Goal: Information Seeking & Learning: Learn about a topic

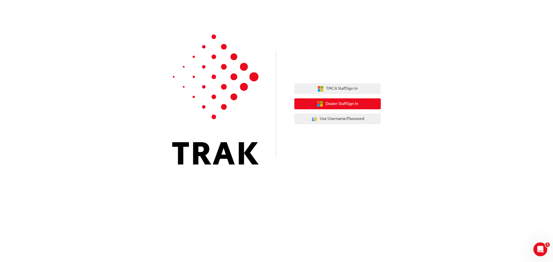
click at [356, 102] on span "Dealer Staff Sign In" at bounding box center [341, 104] width 33 height 7
click at [334, 104] on span "Dealer Staff Sign In" at bounding box center [341, 104] width 33 height 7
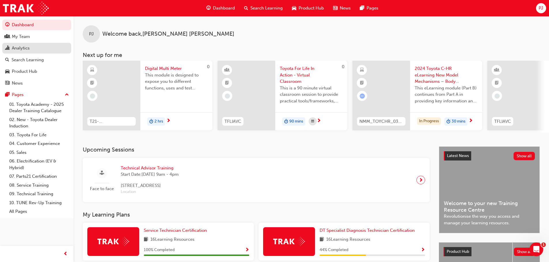
click at [25, 47] on div "Analytics" at bounding box center [21, 48] width 18 height 7
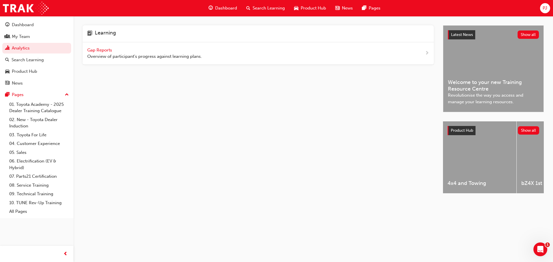
click at [95, 51] on span "Gap Reports" at bounding box center [100, 50] width 26 height 5
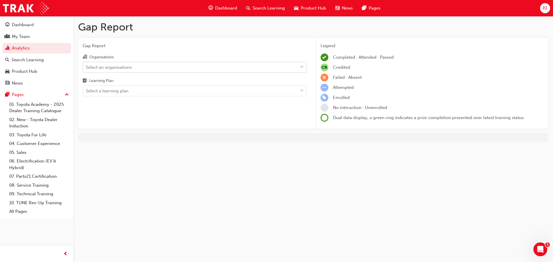
click at [94, 68] on div "Select an organisations" at bounding box center [109, 67] width 46 height 7
click at [86, 68] on input "Organisations Select an organisations" at bounding box center [86, 67] width 1 height 5
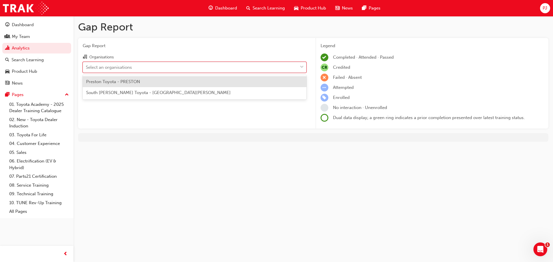
click at [100, 82] on span "Preston Toyota - PRESTON" at bounding box center [113, 81] width 54 height 5
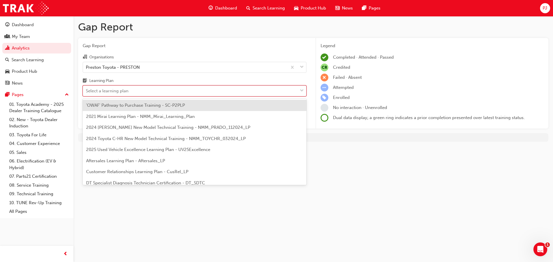
click at [106, 91] on div "Select a learning plan" at bounding box center [107, 91] width 43 height 7
click at [86, 91] on input "Learning Plan option 'OWAF' Pathway to Purchase Training - SC-P2PLP focused, 1 …" at bounding box center [86, 90] width 1 height 5
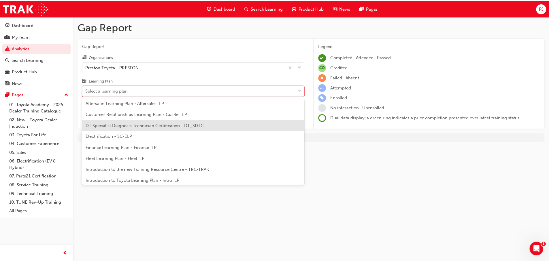
scroll to position [86, 0]
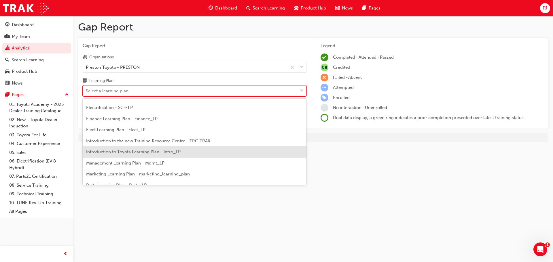
click at [121, 154] on span "Introduction to Toyota Learning Plan - Intro_LP" at bounding box center [133, 151] width 94 height 5
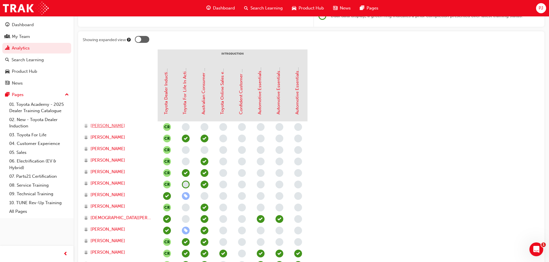
scroll to position [115, 0]
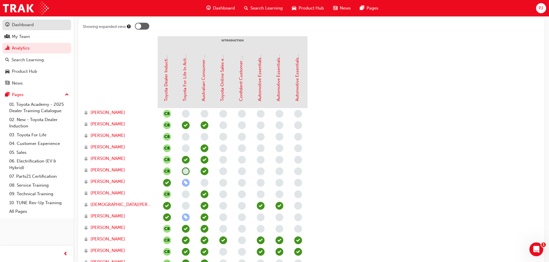
click at [25, 25] on div "Dashboard" at bounding box center [23, 25] width 22 height 7
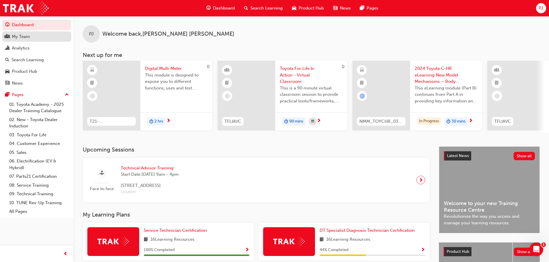
click at [24, 37] on div "My Team" at bounding box center [21, 36] width 18 height 7
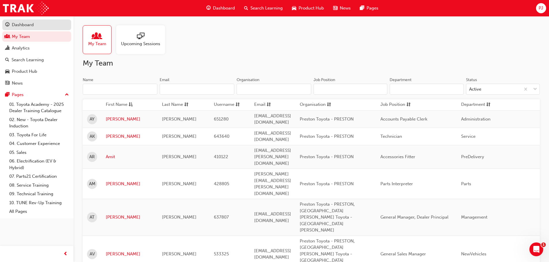
click at [20, 23] on div "Dashboard" at bounding box center [23, 25] width 22 height 7
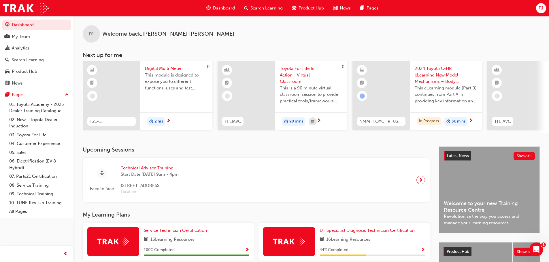
click at [541, 7] on span "PJ" at bounding box center [540, 8] width 5 height 7
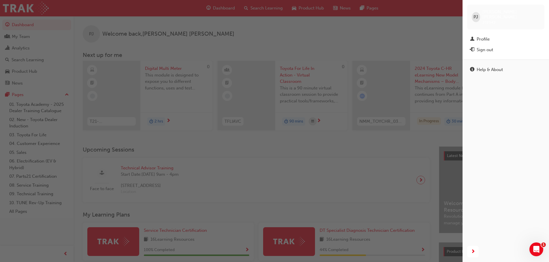
click at [507, 12] on span "Peter Jones" at bounding box center [510, 14] width 57 height 10
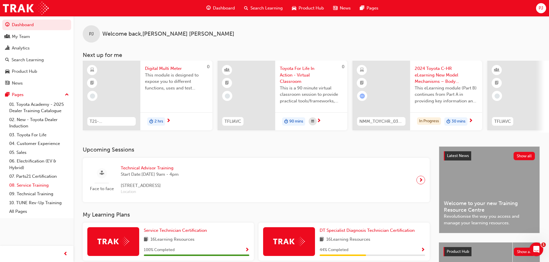
click at [33, 185] on link "08. Service Training" at bounding box center [39, 185] width 64 height 9
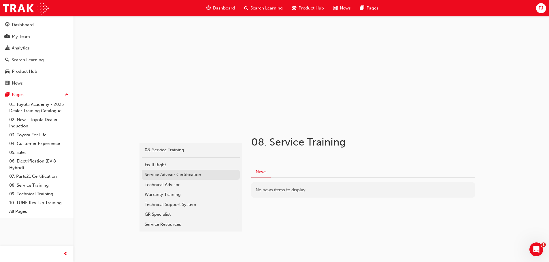
scroll to position [14, 0]
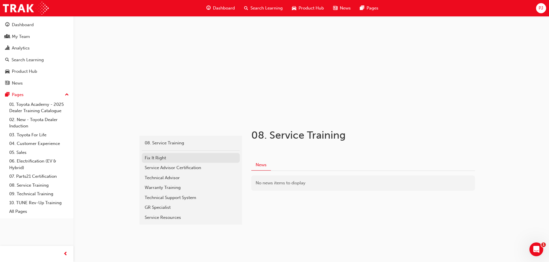
click at [154, 159] on div "Fix It Right" at bounding box center [191, 158] width 92 height 7
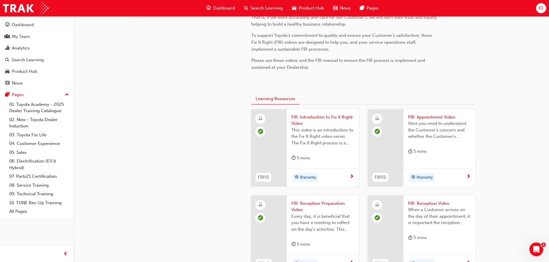
scroll to position [160, 0]
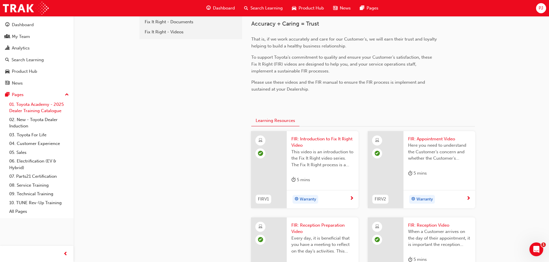
click at [39, 109] on link "01. Toyota Academy - 2025 Dealer Training Catalogue" at bounding box center [39, 107] width 64 height 15
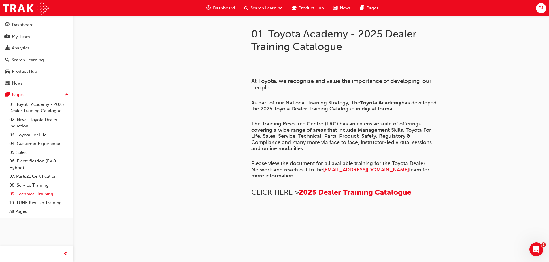
click at [35, 194] on link "09. Technical Training" at bounding box center [39, 194] width 64 height 9
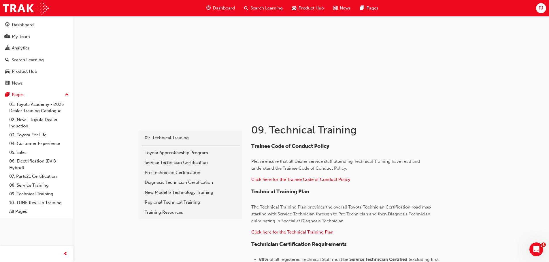
scroll to position [58, 0]
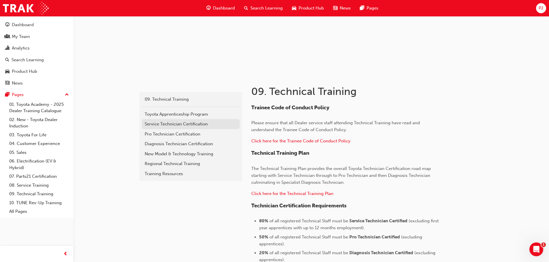
click at [174, 125] on div "Service Technician Certification" at bounding box center [191, 124] width 92 height 7
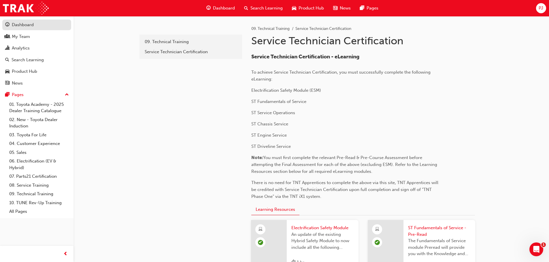
click at [29, 25] on div "Dashboard" at bounding box center [23, 25] width 22 height 7
